Goal: Ask a question: Seek information or help from site administrators or community

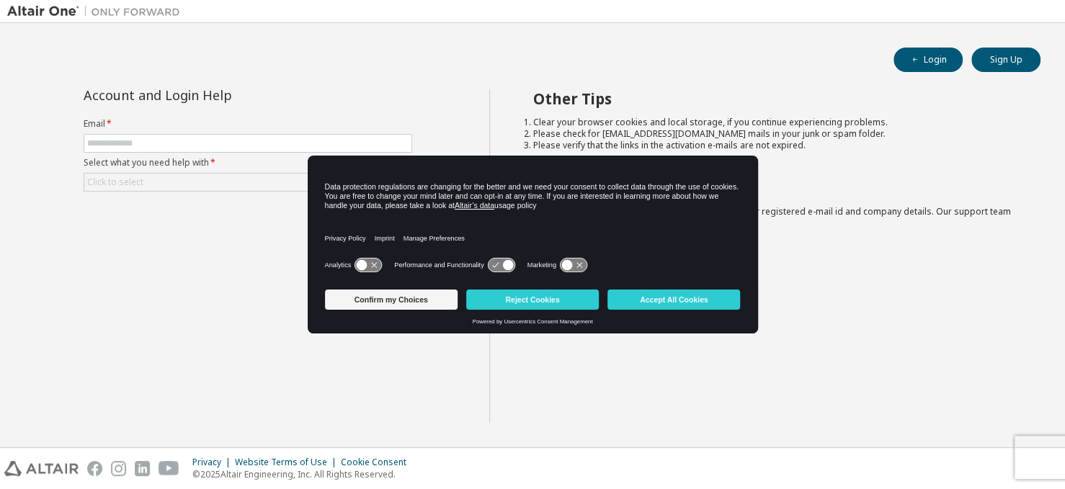
click at [202, 197] on div "Account and Login Help Email * Select what you need help with * Click to select…" at bounding box center [248, 156] width 346 height 135
click at [418, 292] on button "Confirm my Choices" at bounding box center [391, 300] width 133 height 20
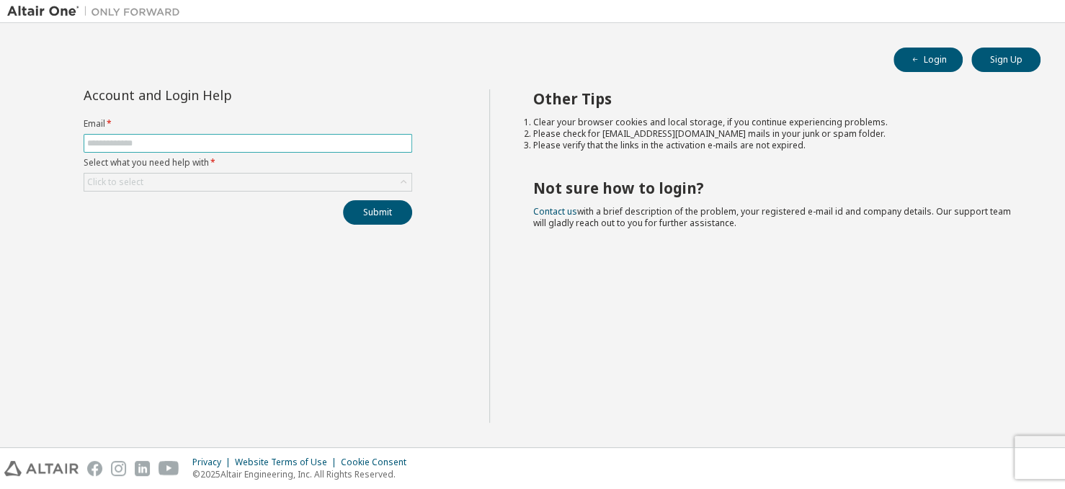
click at [247, 138] on input "text" at bounding box center [247, 144] width 321 height 12
click at [148, 185] on div "Click to select" at bounding box center [247, 182] width 327 height 17
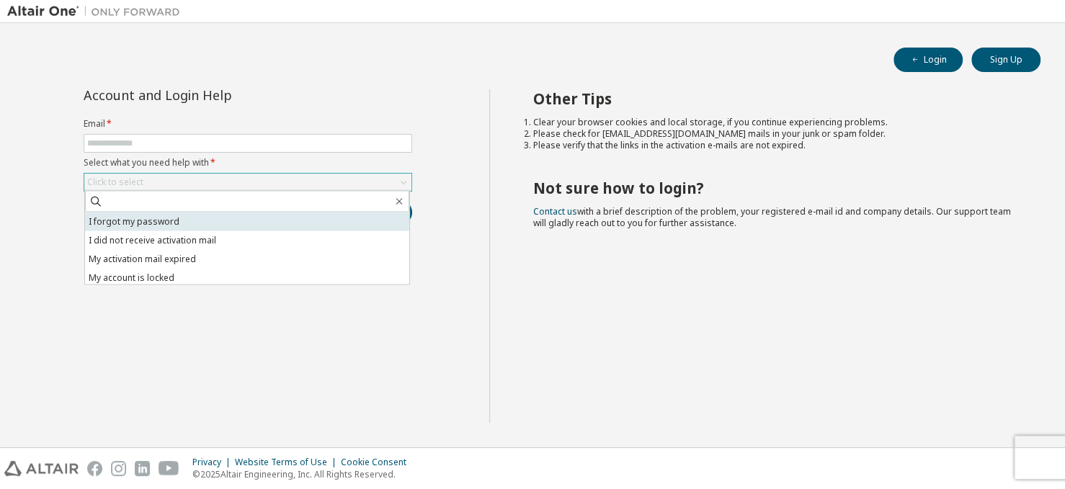
click at [145, 223] on li "I forgot my password" at bounding box center [247, 222] width 324 height 19
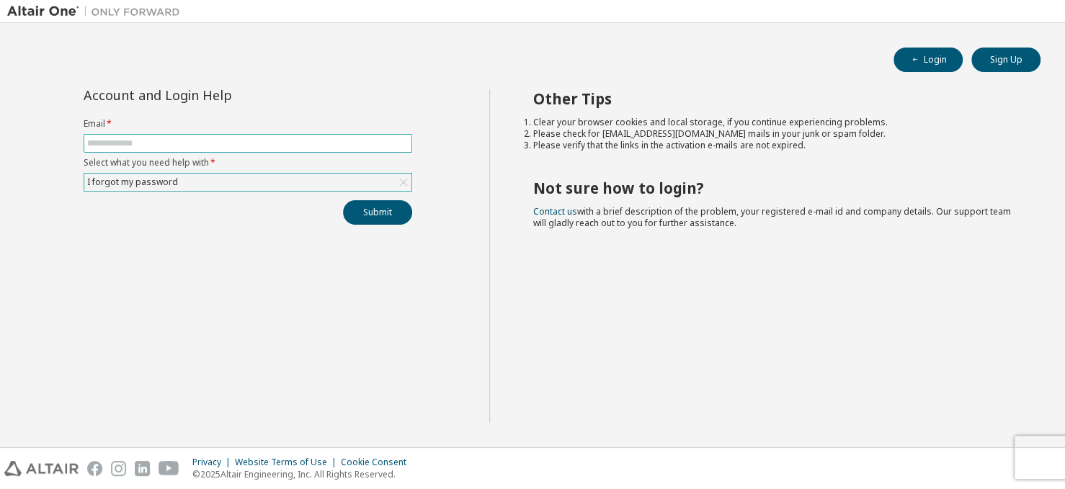
click at [117, 141] on input "text" at bounding box center [247, 144] width 321 height 12
type input "**********"
click at [363, 208] on button "Submit" at bounding box center [377, 212] width 69 height 25
click at [374, 208] on button "Submit" at bounding box center [377, 212] width 69 height 25
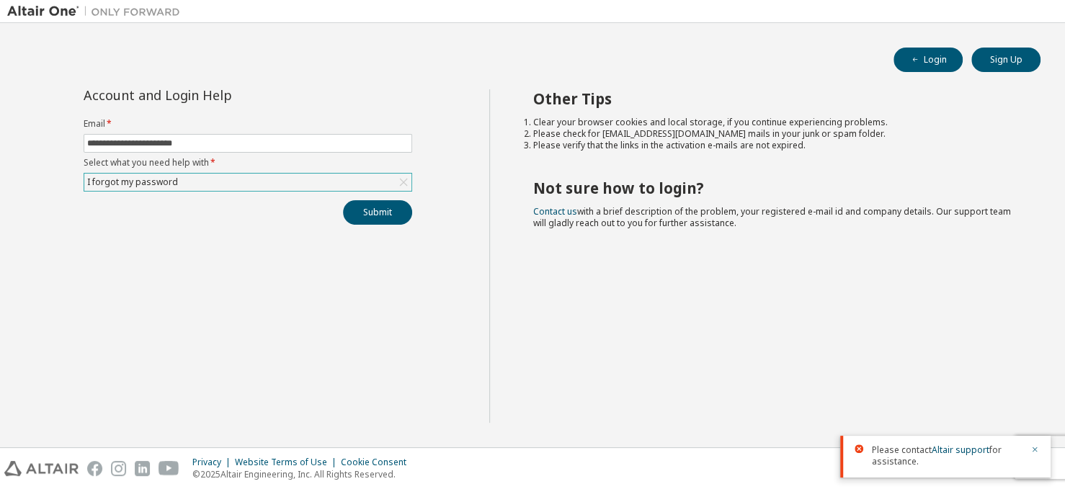
click at [1035, 450] on icon "button" at bounding box center [1034, 449] width 9 height 9
